Goal: Check status: Check status

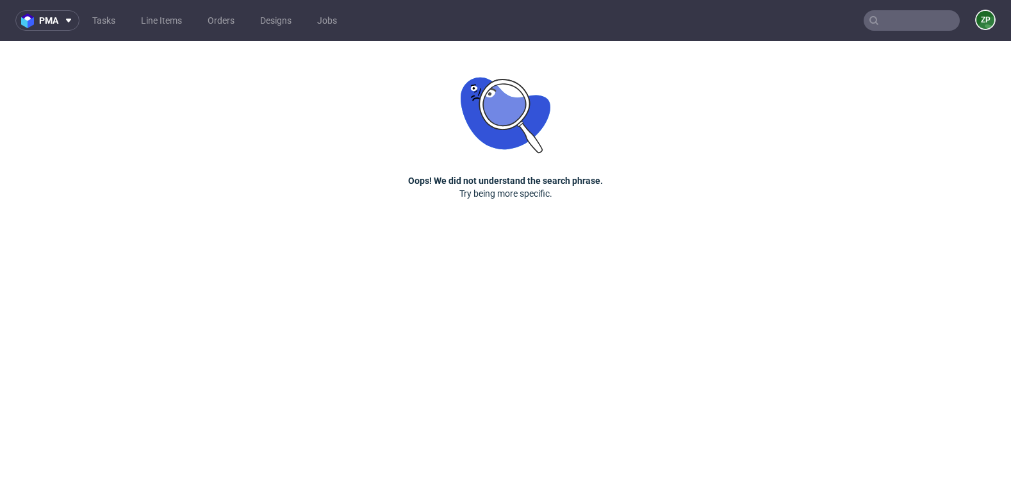
click at [232, 13] on link "Orders" at bounding box center [221, 20] width 42 height 20
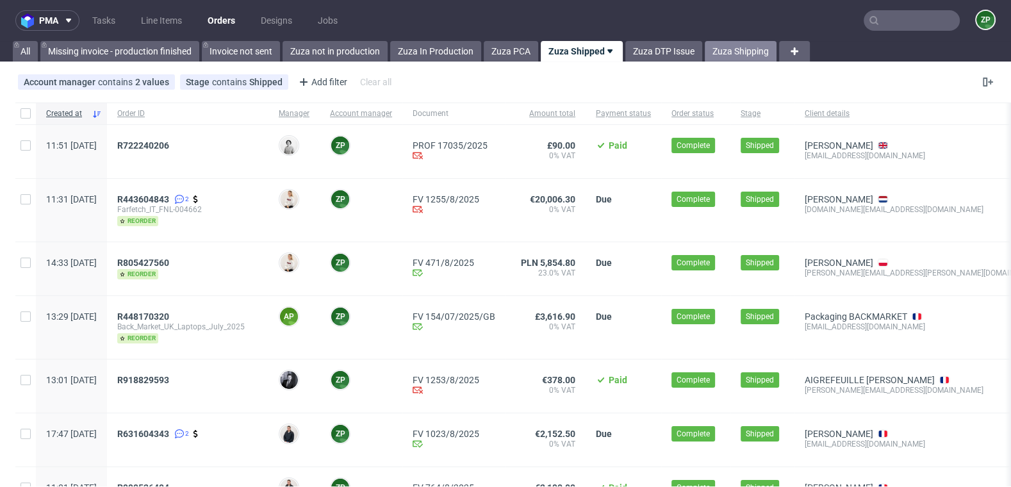
click at [742, 52] on link "Zuza Shipping" at bounding box center [741, 51] width 72 height 20
click at [912, 19] on input "text" at bounding box center [911, 20] width 96 height 20
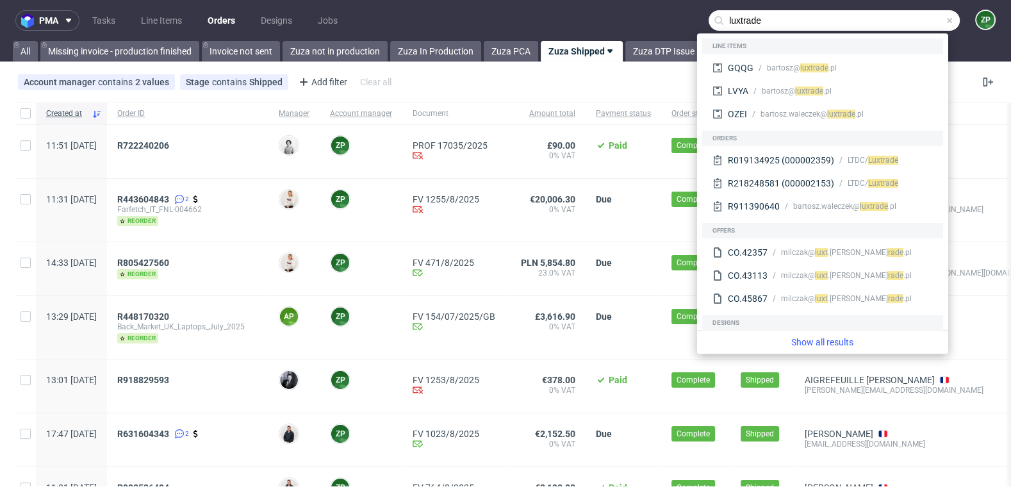
type input "luxtrade"
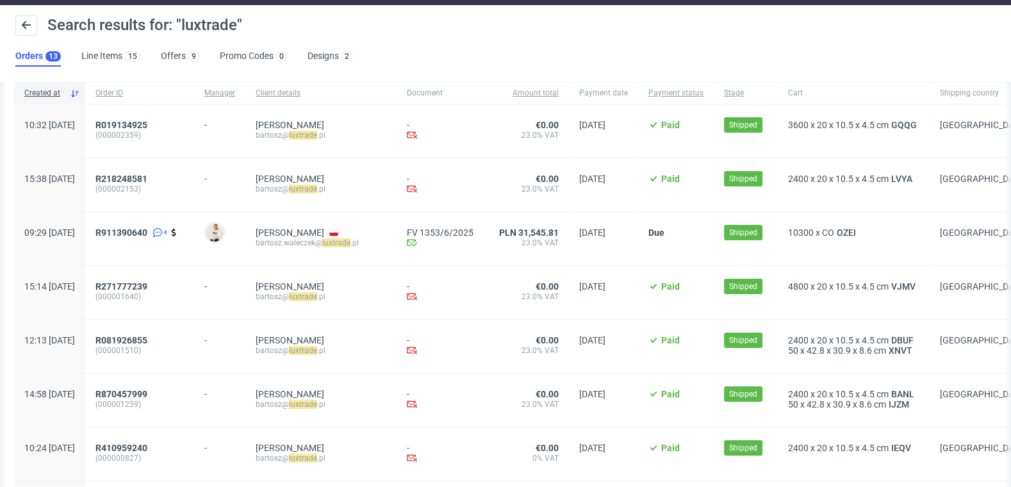
scroll to position [30, 0]
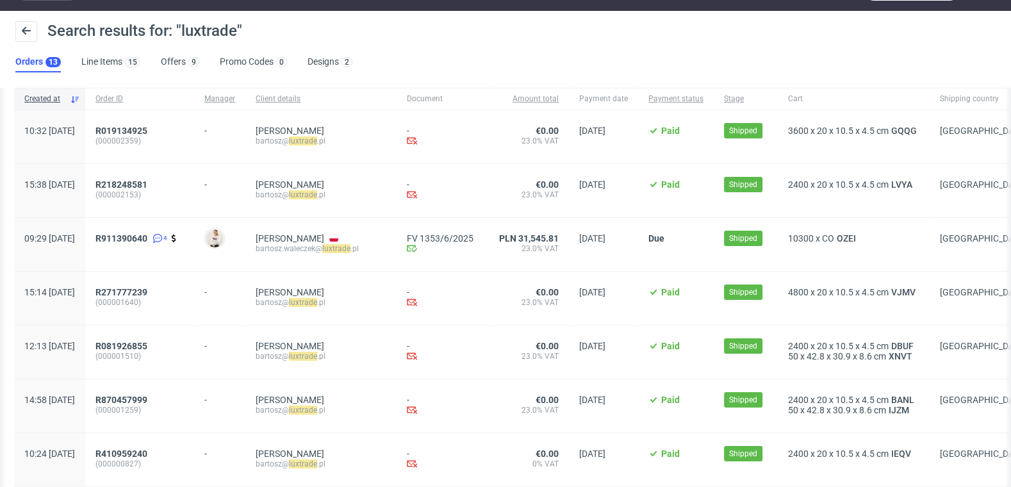
click at [774, 42] on div "Search results for: "luxtrade"" at bounding box center [505, 36] width 980 height 31
click at [919, 130] on span "GQQG" at bounding box center [903, 131] width 31 height 10
